Goal: Obtain resource: Download file/media

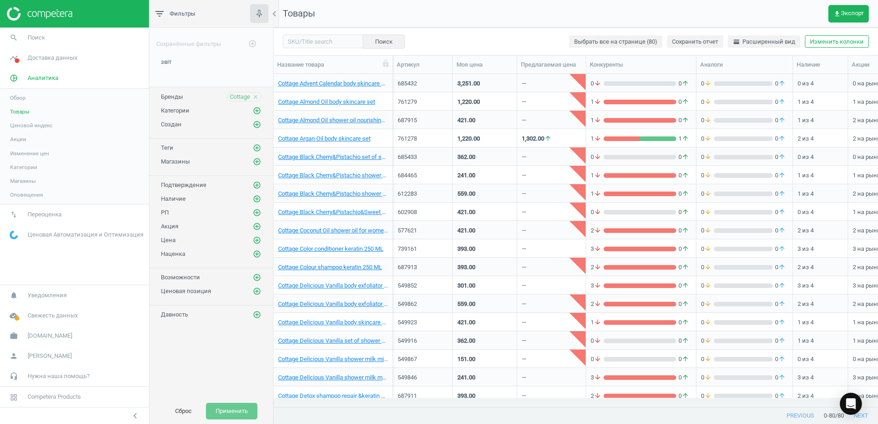
scroll to position [315, 595]
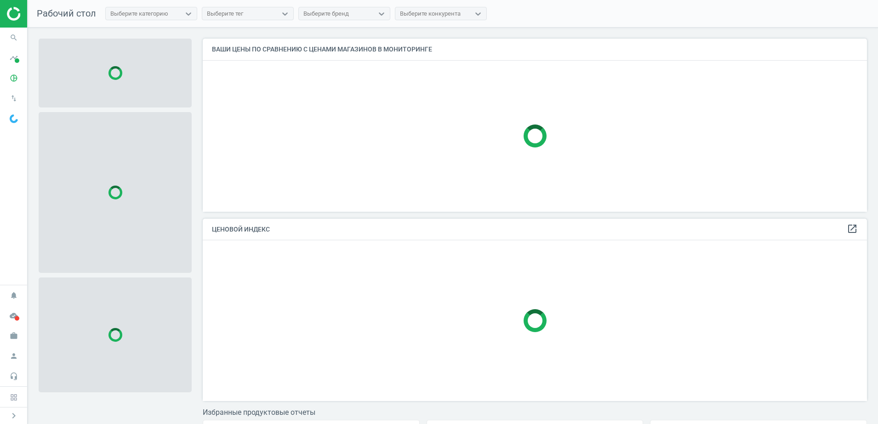
scroll to position [191, 673]
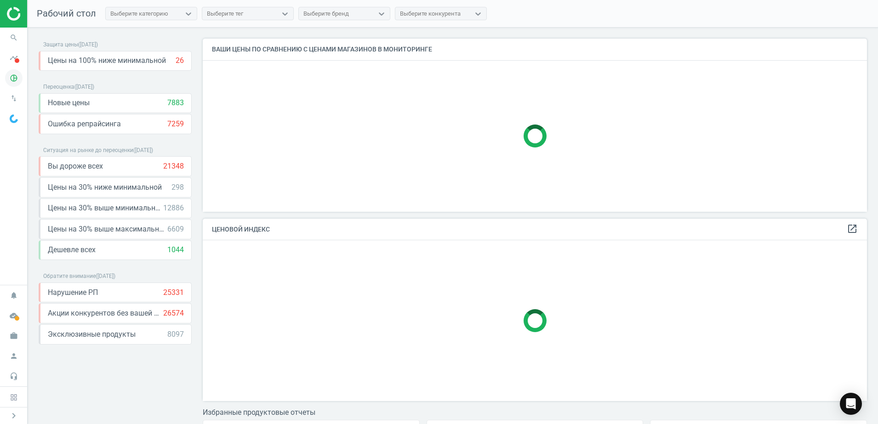
click at [17, 75] on icon "pie_chart_outlined" at bounding box center [13, 77] width 17 height 17
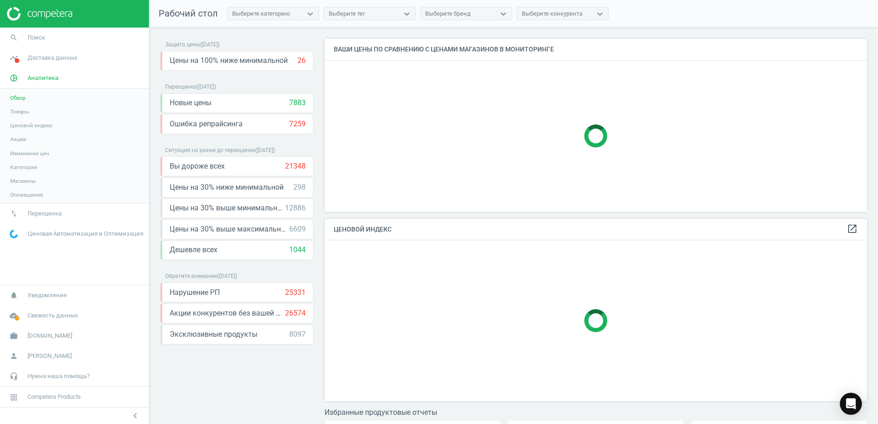
scroll to position [191, 551]
click at [24, 113] on span "Товары" at bounding box center [19, 111] width 19 height 7
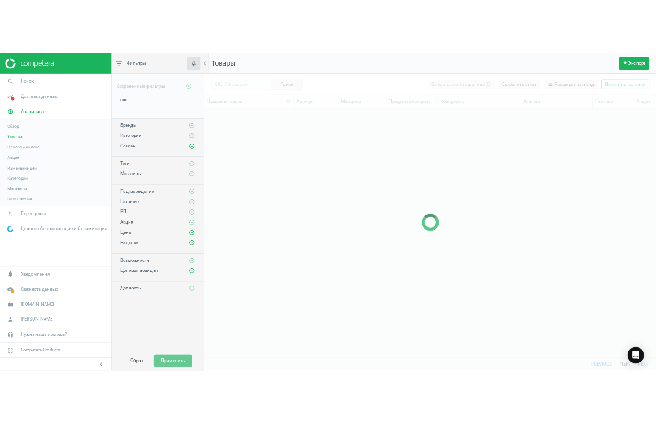
scroll to position [315, 595]
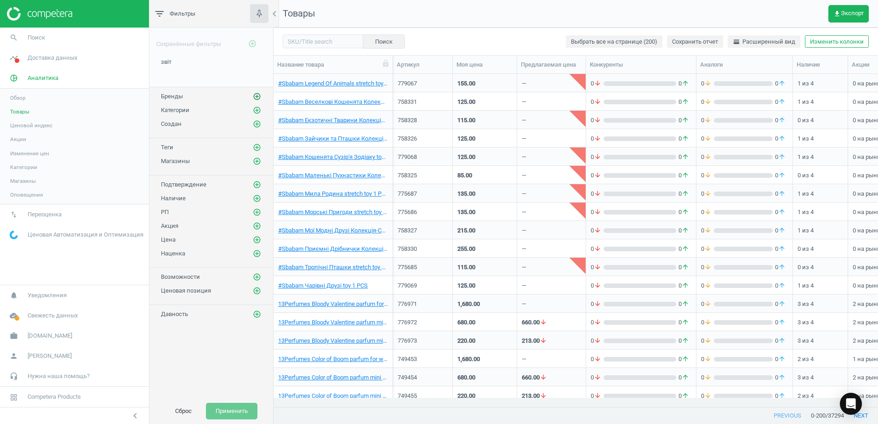
click at [257, 95] on icon "add_circle_outline" at bounding box center [257, 96] width 8 height 8
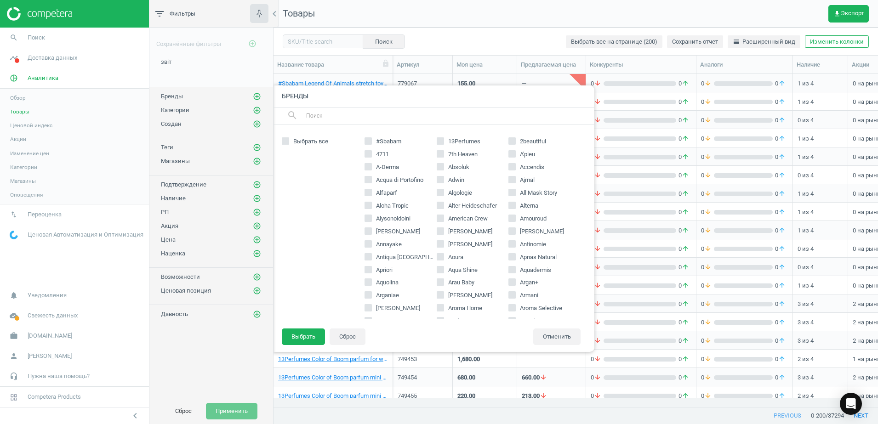
click at [320, 114] on input "text" at bounding box center [446, 115] width 282 height 15
paste input "Gritti"
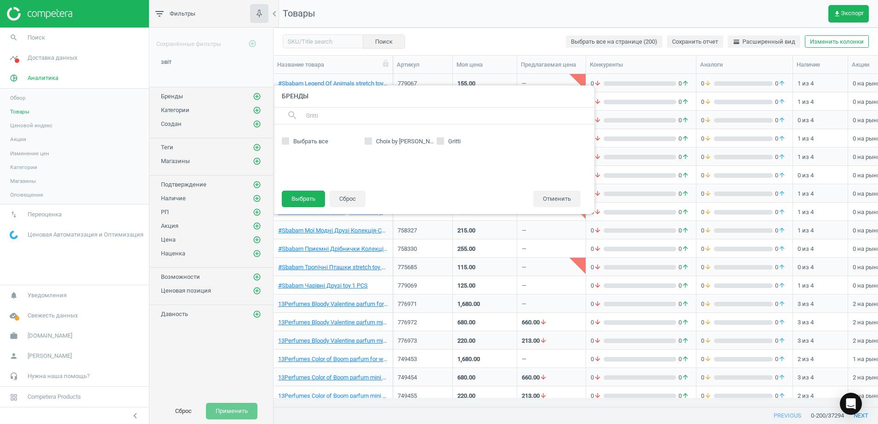
type input "Gritti"
click at [439, 141] on input "Gritti" at bounding box center [440, 141] width 6 height 6
checkbox input "true"
click at [301, 201] on button "Выбрать" at bounding box center [303, 199] width 43 height 17
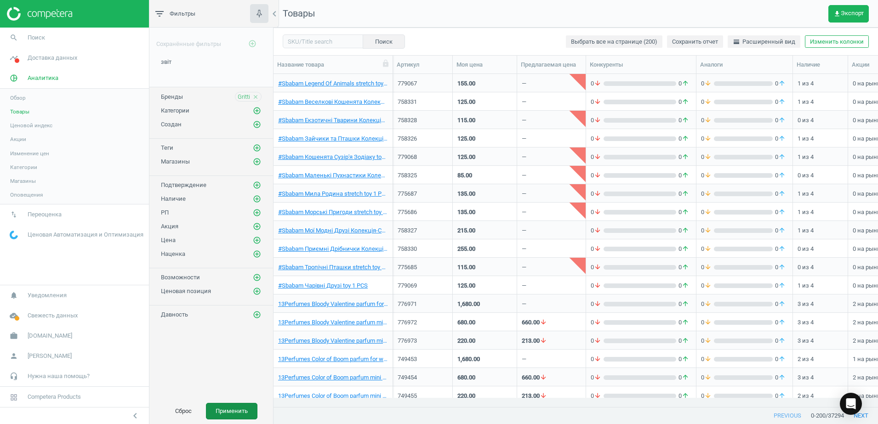
click at [238, 415] on button "Применить" at bounding box center [231, 411] width 51 height 17
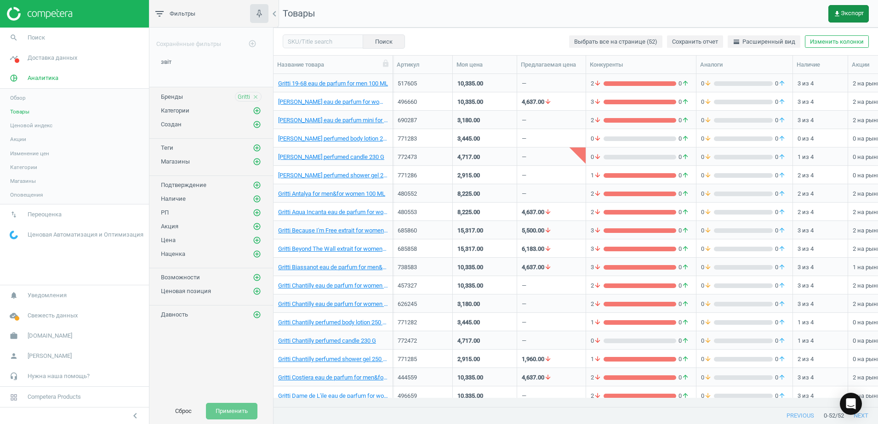
click at [849, 15] on span "get_app Экспорт" at bounding box center [848, 13] width 30 height 7
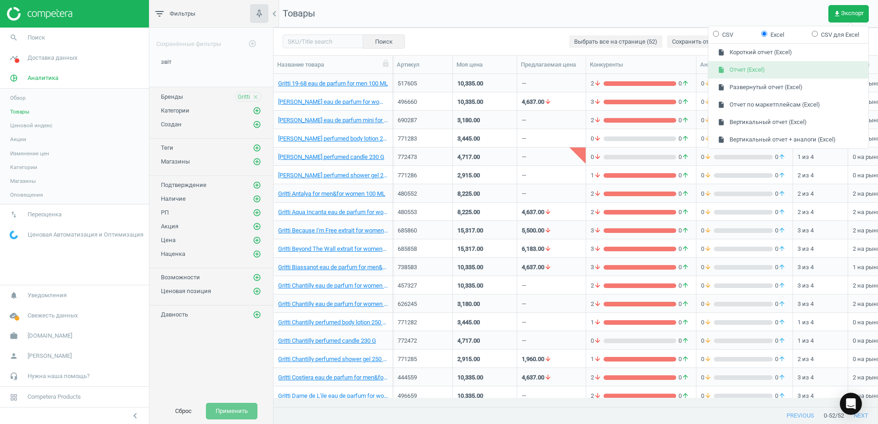
click at [755, 70] on button "insert_drive_file Отчет (Excel)" at bounding box center [788, 69] width 160 height 17
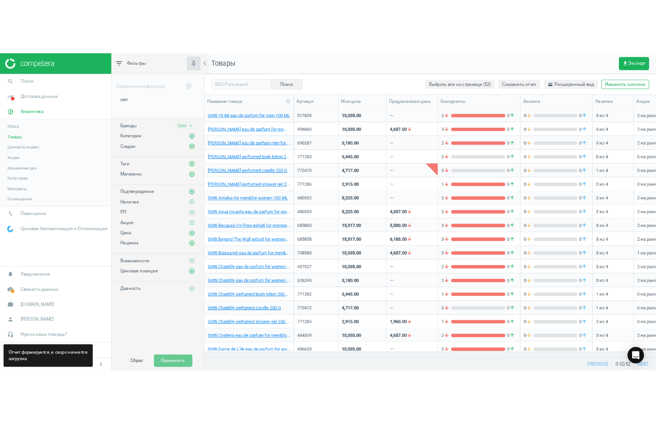
scroll to position [315, 374]
